Goal: Navigation & Orientation: Find specific page/section

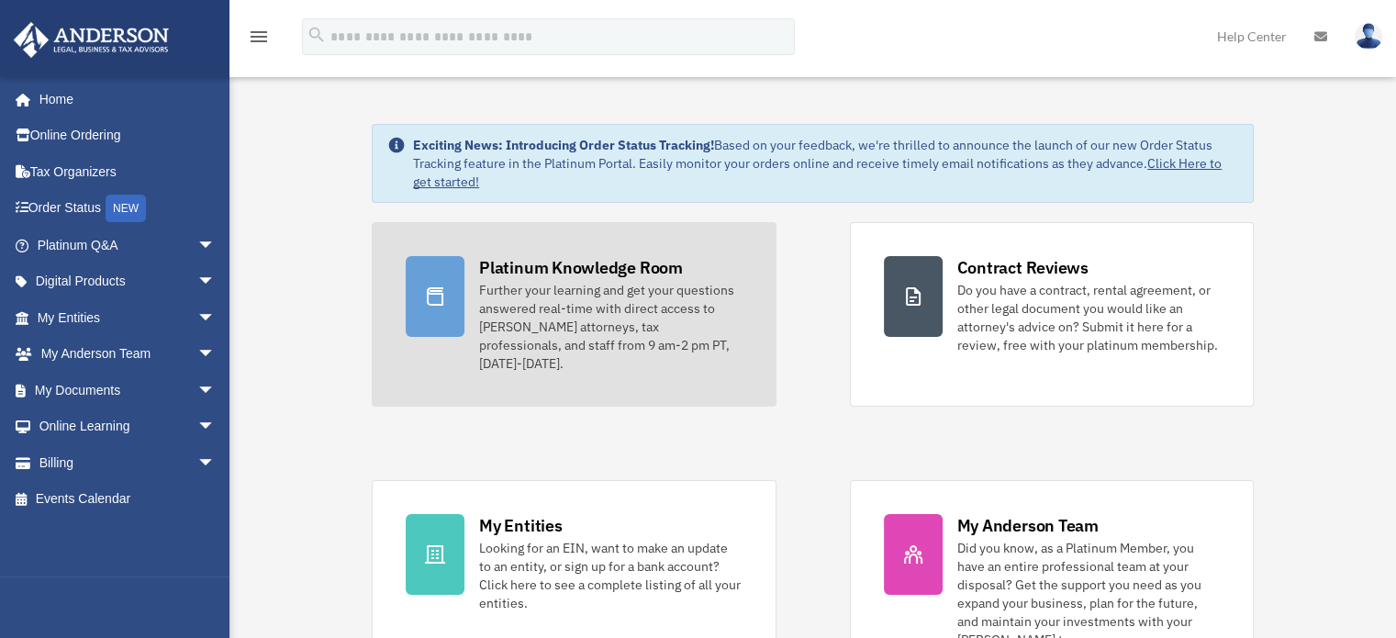
click at [439, 276] on div at bounding box center [435, 296] width 59 height 81
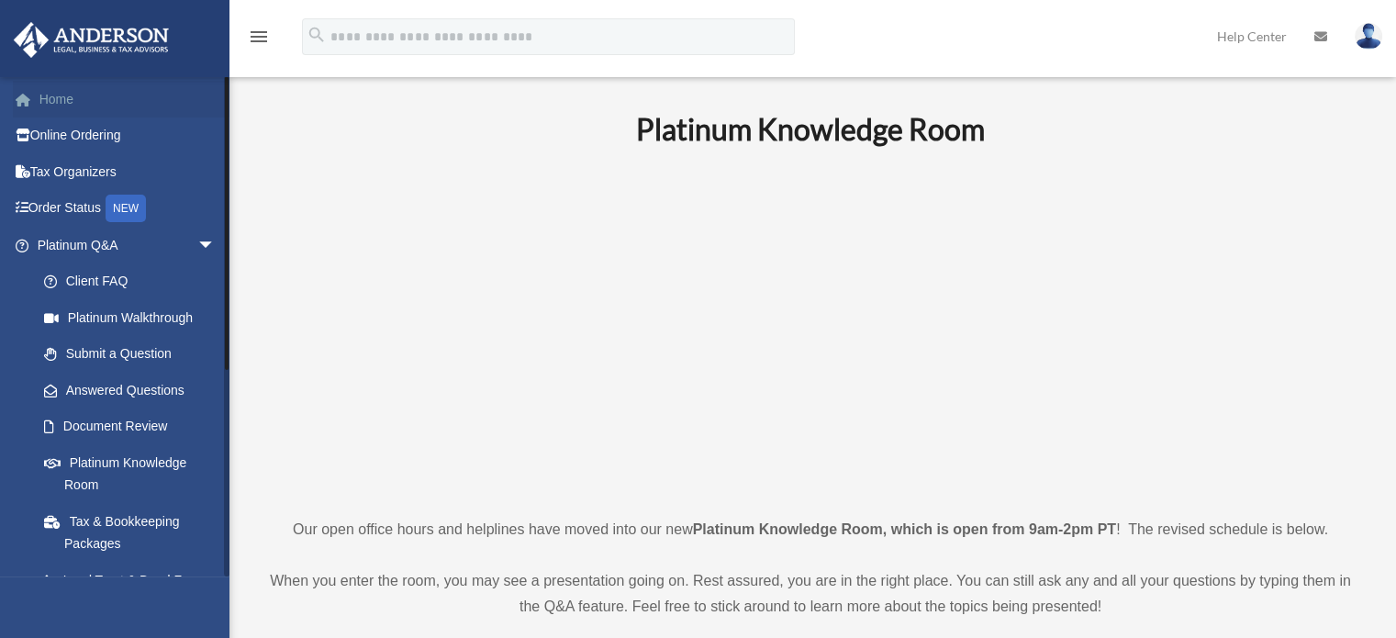
click at [63, 95] on link "Home" at bounding box center [128, 99] width 230 height 37
click at [59, 102] on link "Home" at bounding box center [128, 99] width 230 height 37
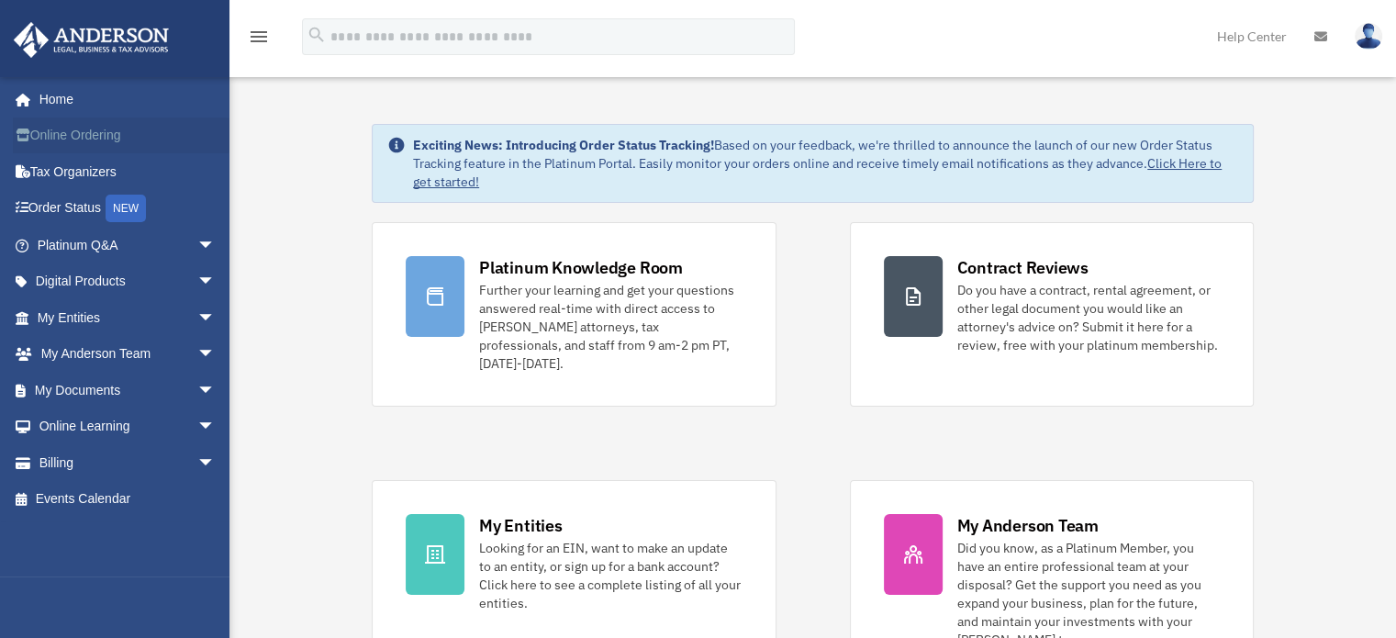
click at [51, 137] on link "Online Ordering" at bounding box center [128, 135] width 230 height 37
